Goal: Check status: Check status

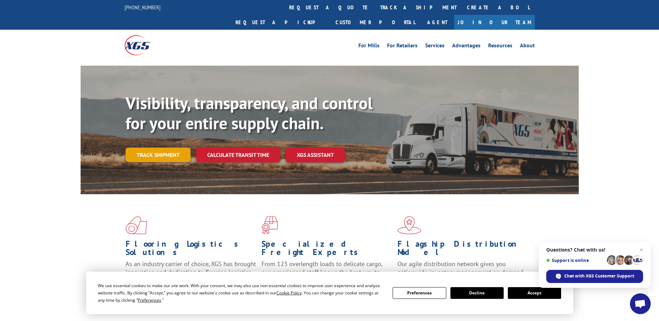
click at [150, 148] on link "Track shipment" at bounding box center [158, 155] width 65 height 15
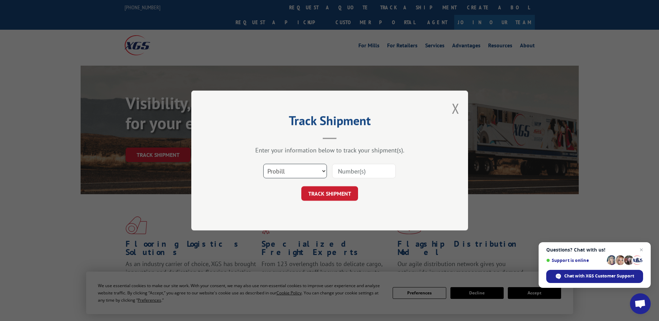
click at [297, 173] on select "Select category... Probill BOL PO" at bounding box center [295, 171] width 64 height 15
click at [263, 164] on select "Select category... Probill BOL PO" at bounding box center [295, 171] width 64 height 15
click at [285, 175] on select "Select category... Probill BOL PO" at bounding box center [295, 171] width 64 height 15
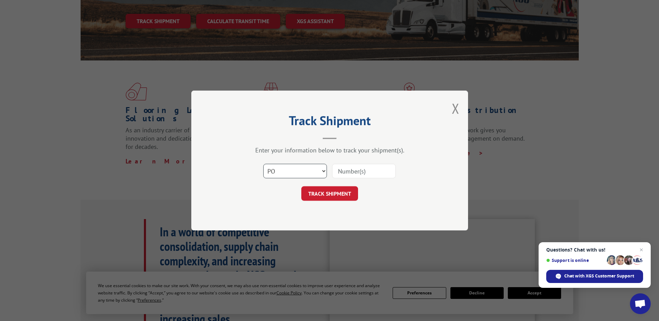
scroll to position [138, 0]
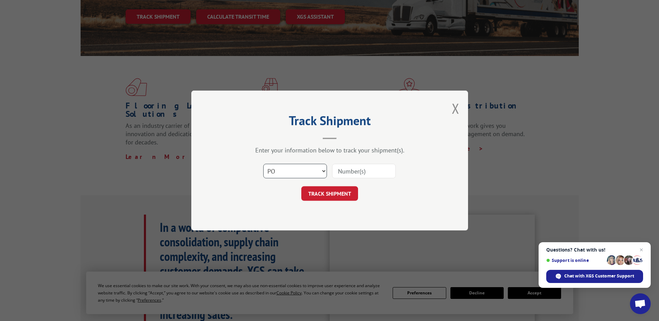
click at [287, 173] on select "Select category... Probill BOL PO" at bounding box center [295, 171] width 64 height 15
select select "probill"
click at [263, 164] on select "Select category... Probill BOL PO" at bounding box center [295, 171] width 64 height 15
click at [338, 172] on input at bounding box center [364, 171] width 64 height 15
type input "17258942"
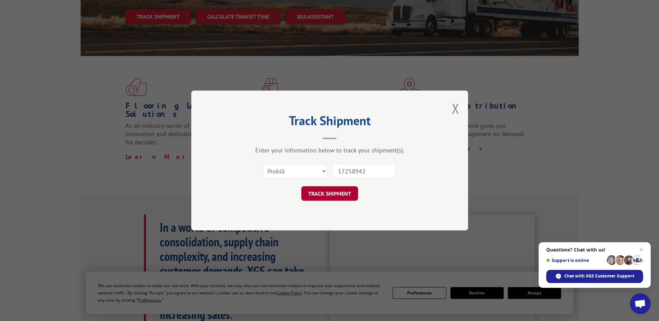
click at [327, 192] on button "TRACK SHIPMENT" at bounding box center [329, 194] width 57 height 15
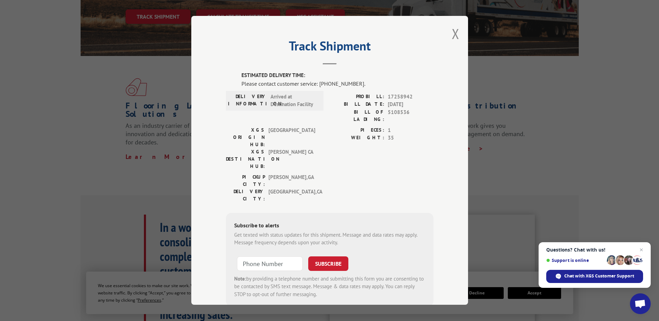
scroll to position [9, 0]
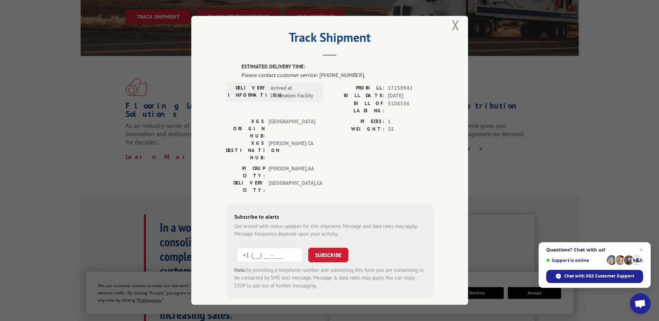
click at [260, 248] on input "+1 (___) ___-____" at bounding box center [270, 255] width 66 height 15
paste input "707-5294"
click at [260, 248] on input "+1 (___) 707-5294" at bounding box center [270, 255] width 66 height 15
click at [288, 248] on input "[PHONE_NUMBER]" at bounding box center [270, 255] width 66 height 15
type input "[PHONE_NUMBER]"
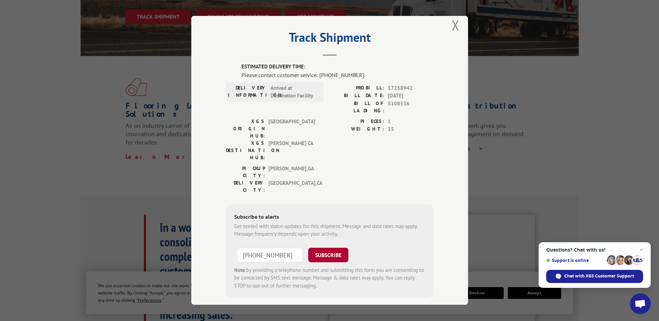
click at [339, 248] on button "SUBSCRIBE" at bounding box center [328, 255] width 40 height 15
